Goal: Navigation & Orientation: Find specific page/section

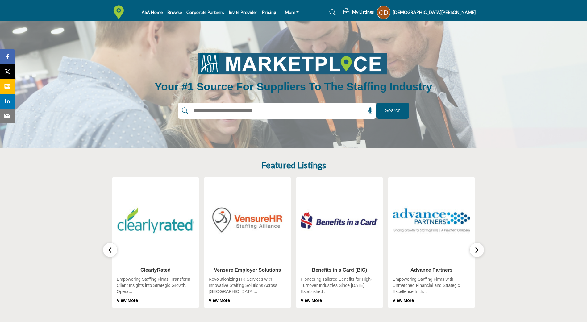
click at [452, 15] on h5 "[DEMOGRAPHIC_DATA][PERSON_NAME]" at bounding box center [434, 12] width 83 height 6
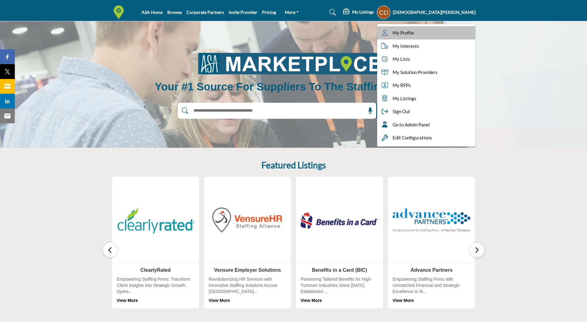
click at [414, 32] on span "My Profile" at bounding box center [402, 32] width 21 height 7
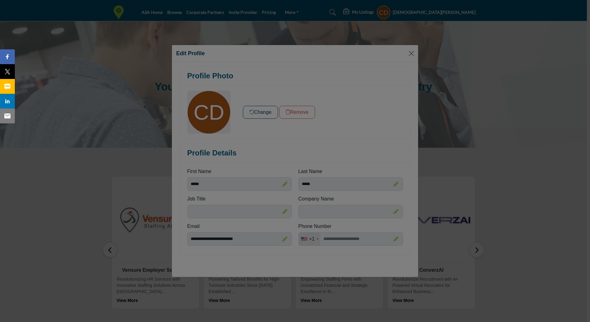
click at [410, 53] on div at bounding box center [295, 161] width 590 height 322
click at [479, 62] on div at bounding box center [295, 161] width 590 height 322
click at [479, 230] on div at bounding box center [295, 161] width 590 height 322
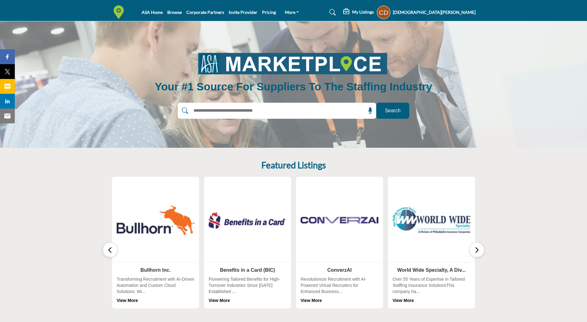
click at [462, 14] on h5 "[DEMOGRAPHIC_DATA][PERSON_NAME]" at bounding box center [434, 12] width 83 height 6
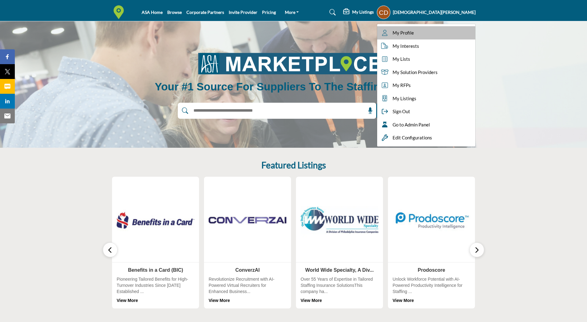
click at [414, 34] on span "My Profile" at bounding box center [402, 32] width 21 height 7
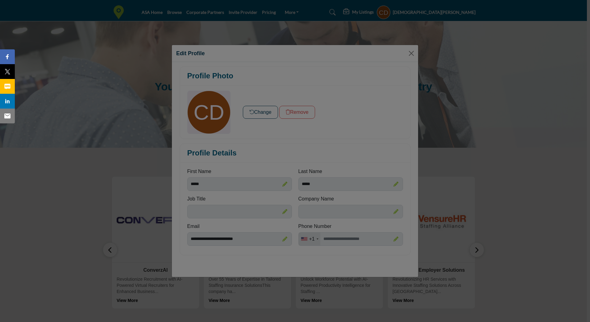
click at [464, 155] on div at bounding box center [295, 161] width 590 height 322
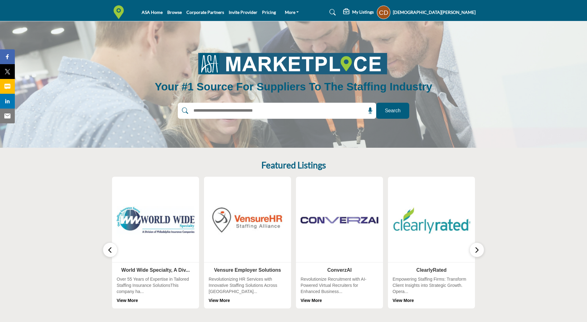
click at [455, 14] on h5 "[DEMOGRAPHIC_DATA][PERSON_NAME]" at bounding box center [434, 12] width 83 height 6
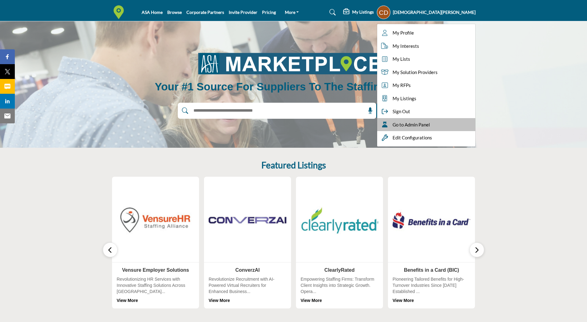
click at [430, 123] on span "Go to Admin Panel" at bounding box center [410, 124] width 37 height 7
